Goal: Check status

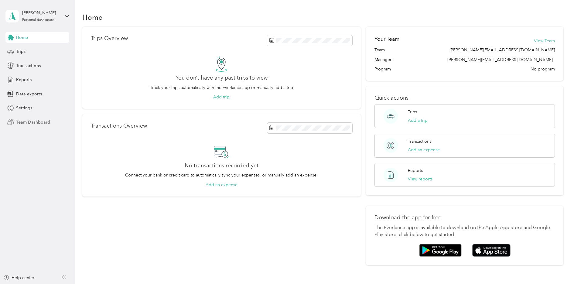
click at [46, 124] on span "Team Dashboard" at bounding box center [33, 122] width 34 height 6
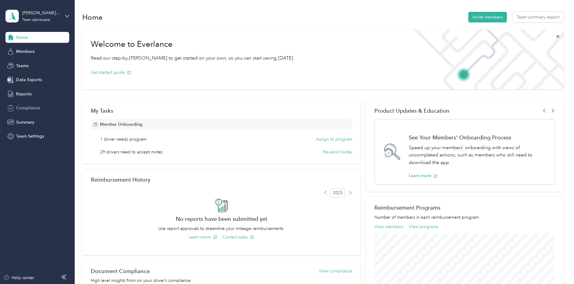
click at [41, 111] on div "Compliance" at bounding box center [37, 108] width 64 height 11
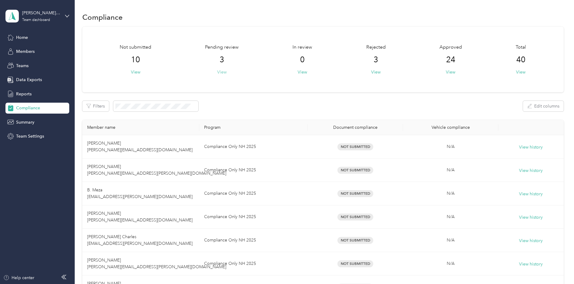
click at [224, 72] on button "View" at bounding box center [221, 72] width 9 height 6
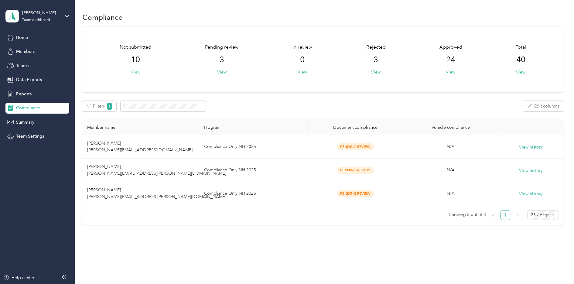
click at [134, 74] on button "View" at bounding box center [135, 72] width 9 height 6
